Goal: Task Accomplishment & Management: Use online tool/utility

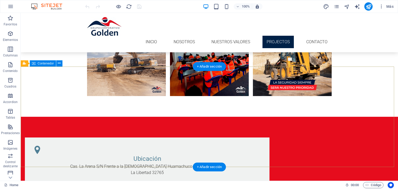
scroll to position [763, 0]
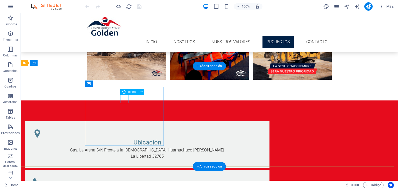
click at [125, 130] on figure at bounding box center [147, 134] width 228 height 8
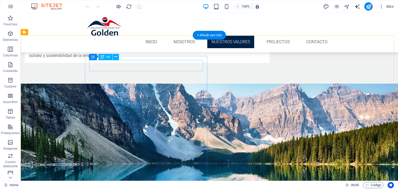
scroll to position [323, 0]
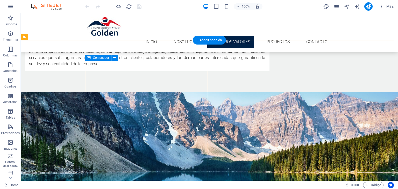
click at [161, 113] on div "Nuestros valores: En GOLDEN contamos con un equipo gestor de riesgos con gran e…" at bounding box center [147, 154] width 245 height 82
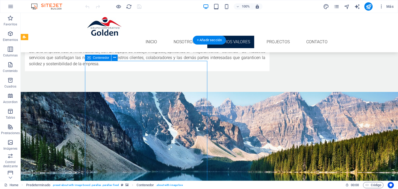
click at [163, 113] on div "Nuestros valores: En GOLDEN contamos con un equipo gestor de riesgos con gran e…" at bounding box center [147, 154] width 245 height 82
click at [134, 113] on div "Nuestros valores: En GOLDEN contamos con un equipo gestor de riesgos con gran e…" at bounding box center [147, 154] width 245 height 82
click at [138, 113] on div "Nuestros valores: En GOLDEN contamos con un equipo gestor de riesgos con gran e…" at bounding box center [147, 154] width 245 height 82
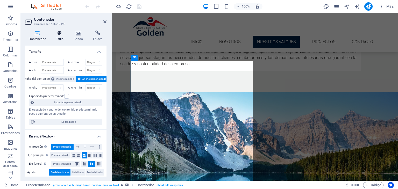
click at [60, 41] on h4 "Estilo" at bounding box center [61, 36] width 18 height 11
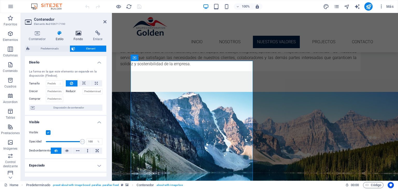
click at [74, 38] on h4 "Fondo" at bounding box center [79, 36] width 19 height 11
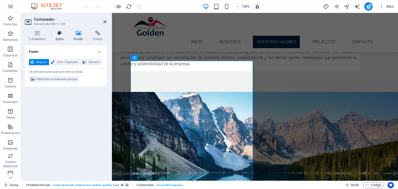
click at [61, 36] on icon at bounding box center [60, 33] width 16 height 5
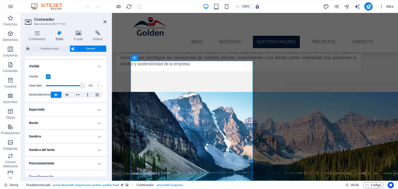
scroll to position [0, 0]
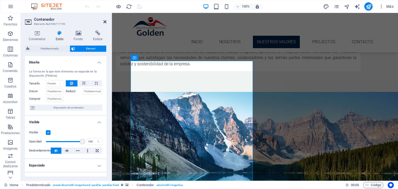
click at [106, 23] on icon at bounding box center [104, 22] width 3 height 4
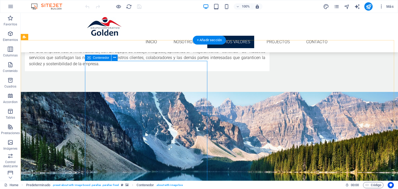
click at [184, 113] on div "Nuestros valores: En GOLDEN contamos con un equipo gestor de riesgos con gran e…" at bounding box center [147, 154] width 245 height 82
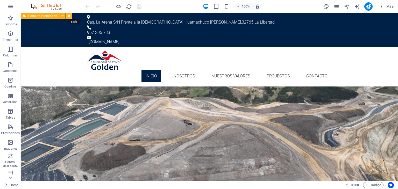
click at [69, 17] on icon at bounding box center [69, 15] width 3 height 5
select select "rem"
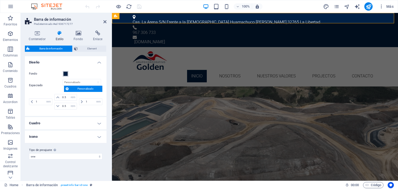
click at [64, 76] on button "Fondo" at bounding box center [66, 74] width 6 height 6
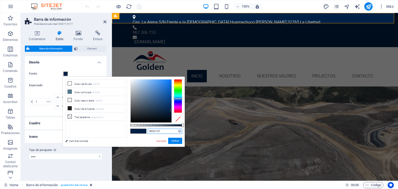
click at [162, 132] on input "#002147" at bounding box center [165, 131] width 34 height 5
click at [159, 144] on div "Cancelar Aplicar" at bounding box center [169, 141] width 26 height 6
click at [160, 142] on link "Cancelar" at bounding box center [161, 141] width 11 height 4
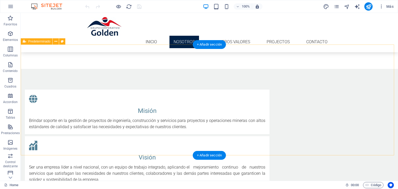
scroll to position [181, 0]
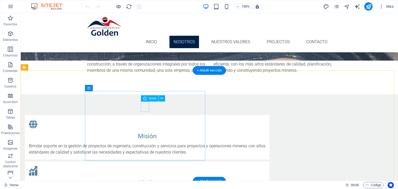
click at [146, 119] on figure at bounding box center [147, 124] width 236 height 10
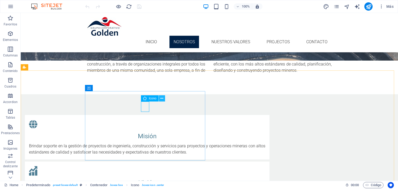
click at [161, 98] on icon at bounding box center [161, 98] width 3 height 5
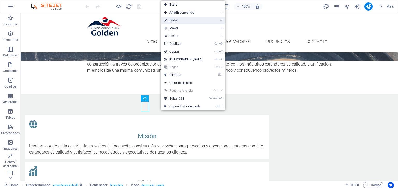
click at [193, 19] on link "⏎ Editar" at bounding box center [183, 21] width 45 height 8
select select "xMidYMid"
select select "px"
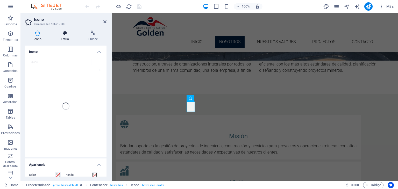
click at [64, 36] on icon at bounding box center [64, 33] width 25 height 5
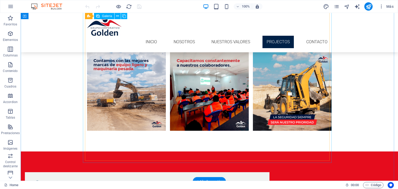
scroll to position [763, 0]
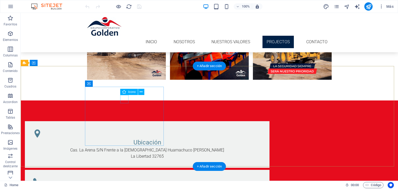
click at [124, 130] on figure at bounding box center [147, 134] width 228 height 8
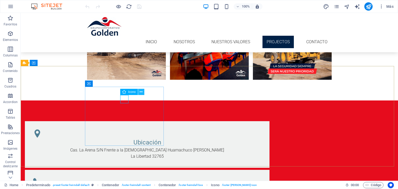
click at [143, 90] on button at bounding box center [141, 92] width 6 height 6
click at [127, 130] on figure at bounding box center [147, 134] width 228 height 8
select select "xMidYMid"
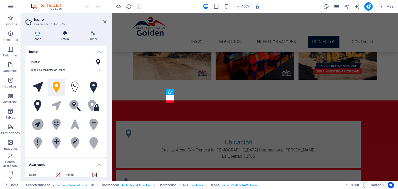
click at [67, 37] on h4 "Estilo" at bounding box center [65, 36] width 27 height 11
